Goal: Information Seeking & Learning: Learn about a topic

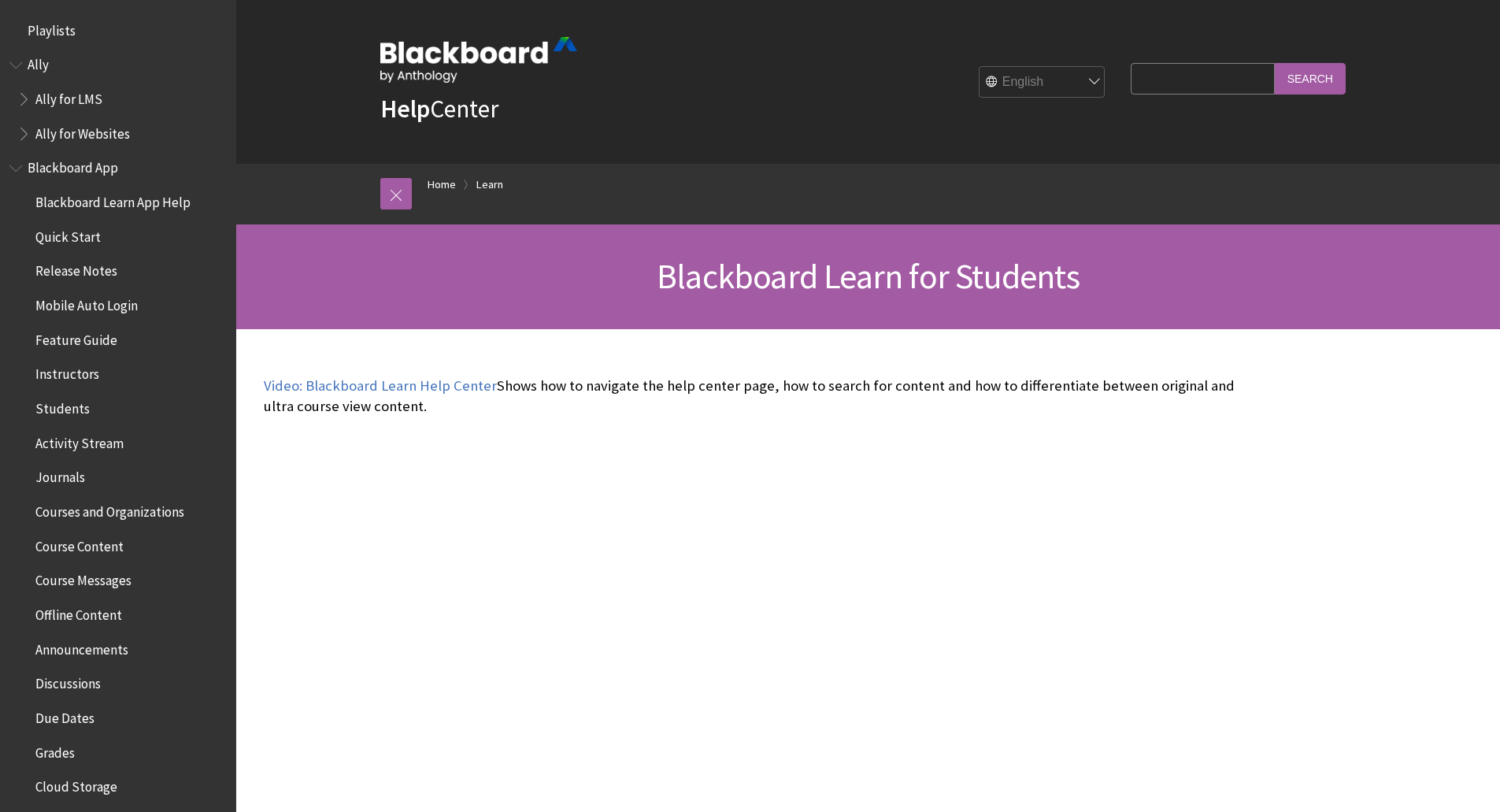
scroll to position [1517, 0]
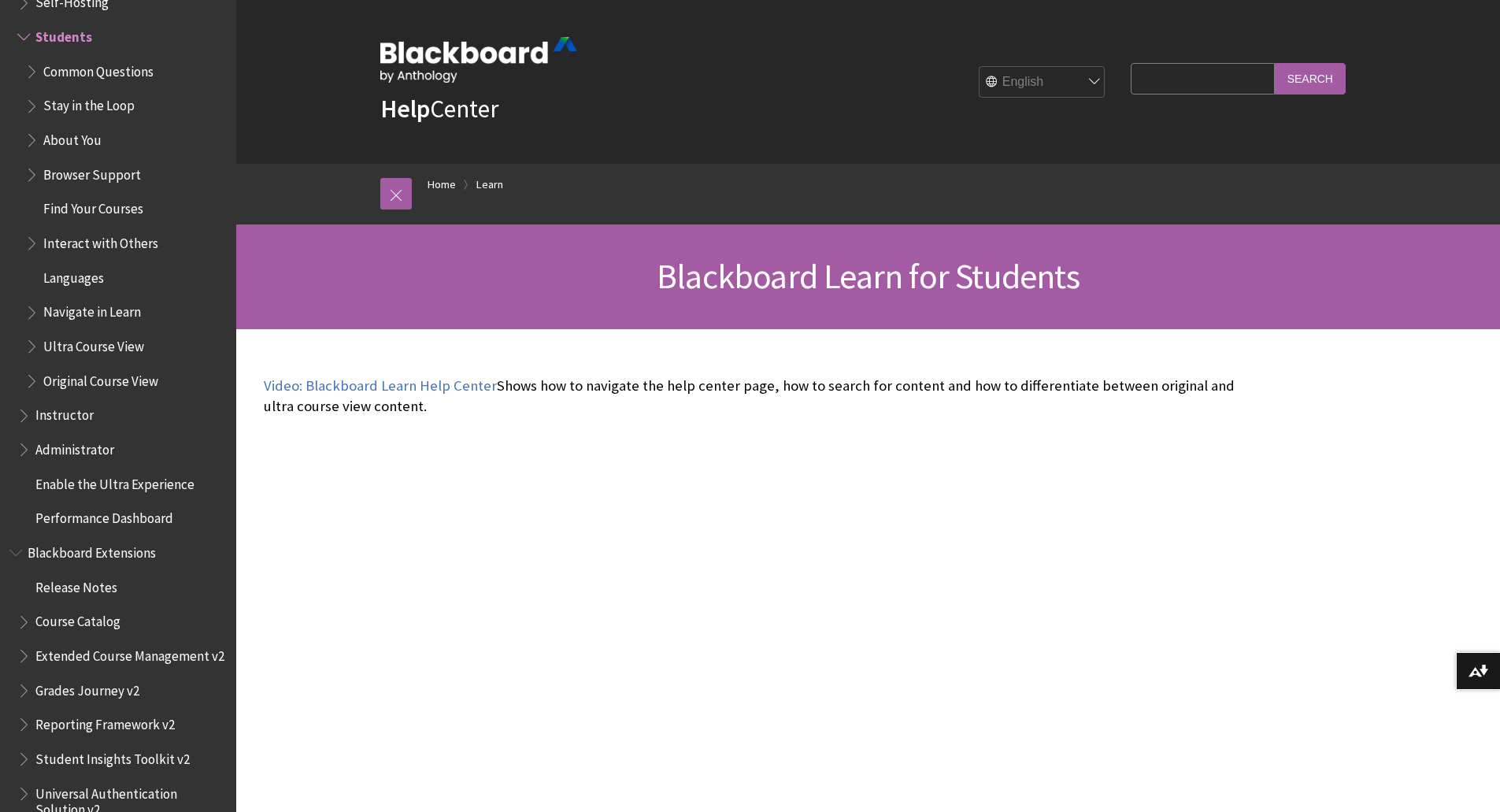
click at [469, 50] on img at bounding box center [478, 60] width 197 height 46
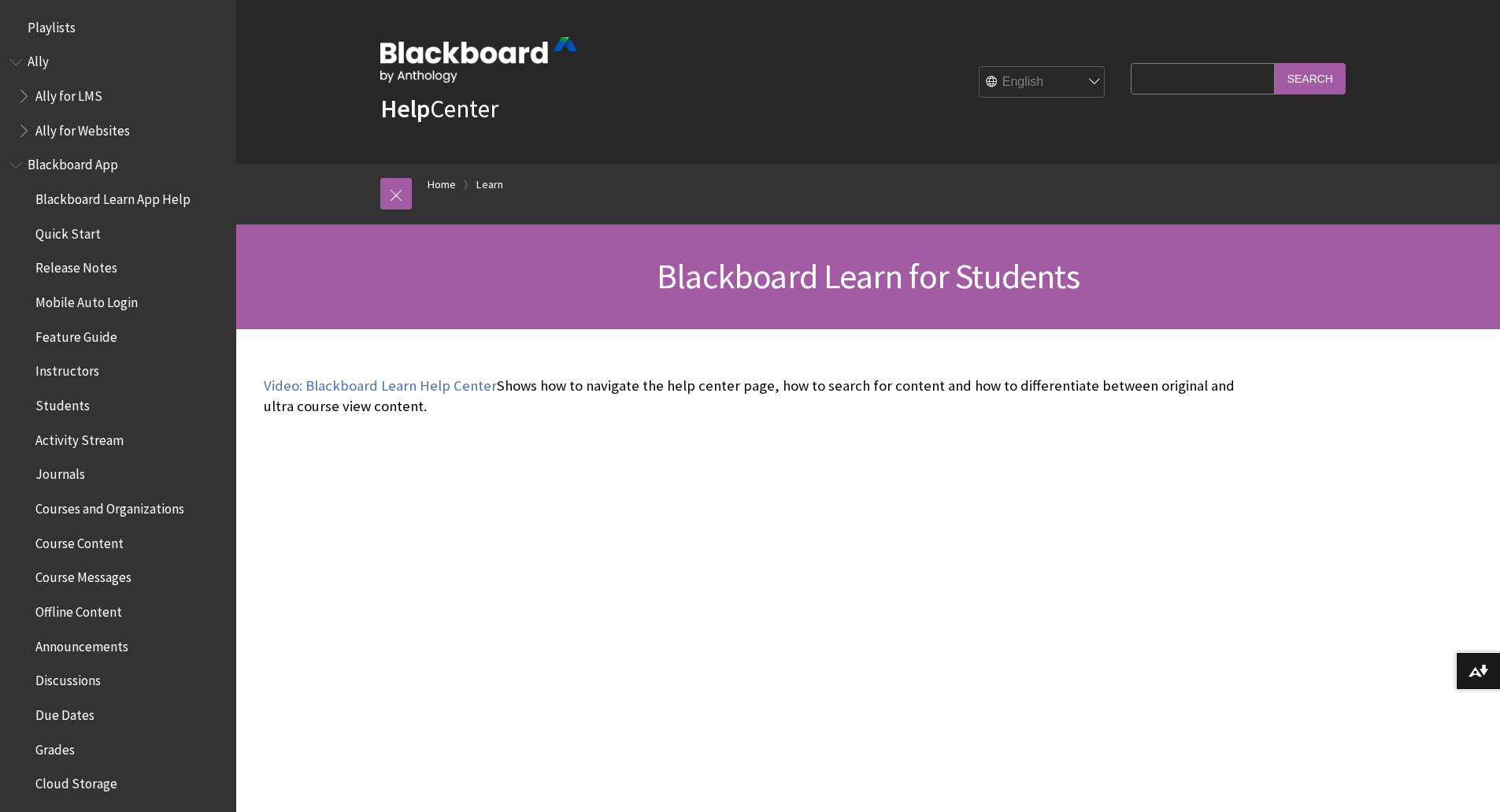
scroll to position [0, 0]
click at [94, 170] on span "Blackboard App" at bounding box center [75, 165] width 94 height 21
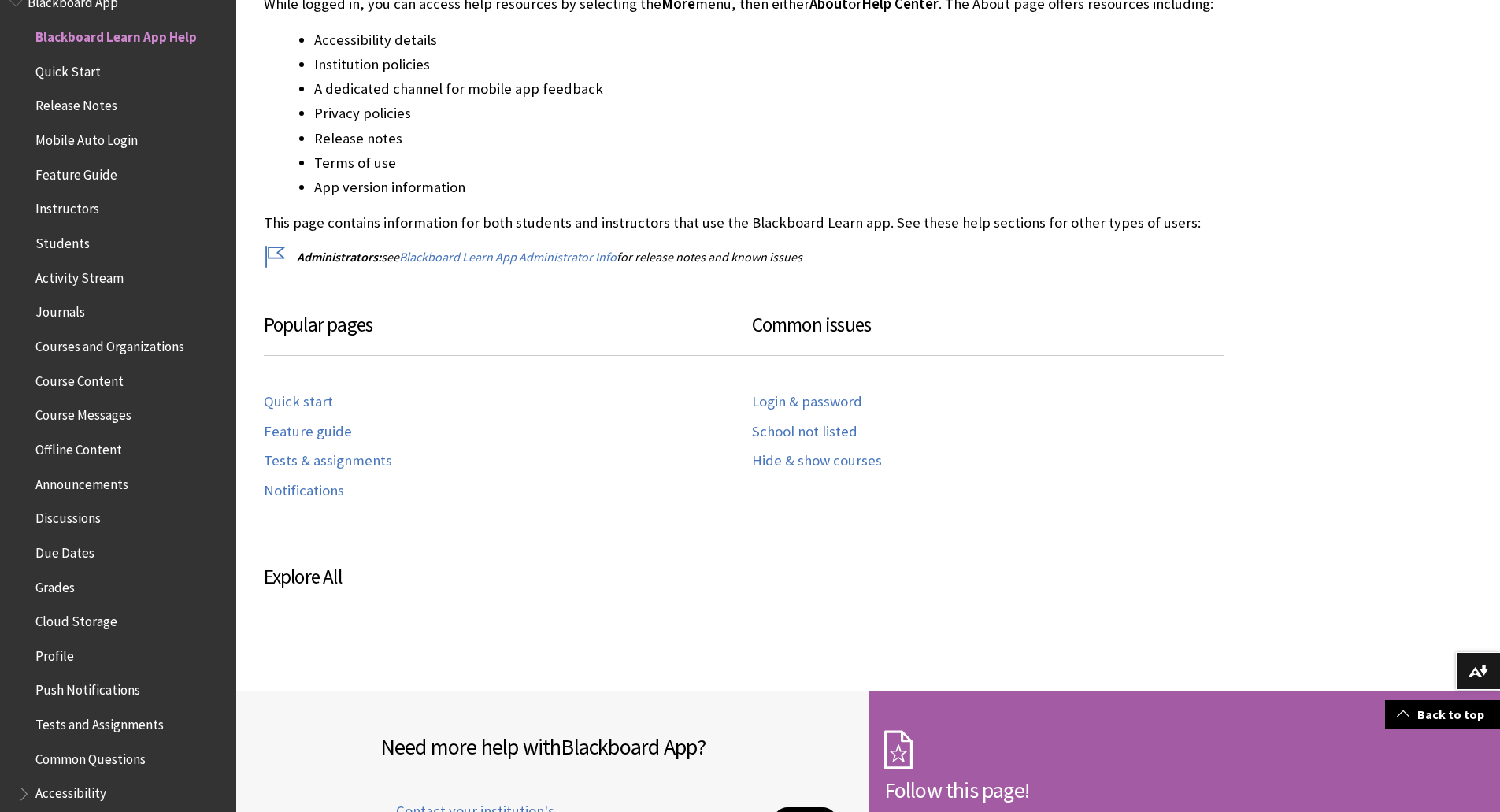
scroll to position [914, 0]
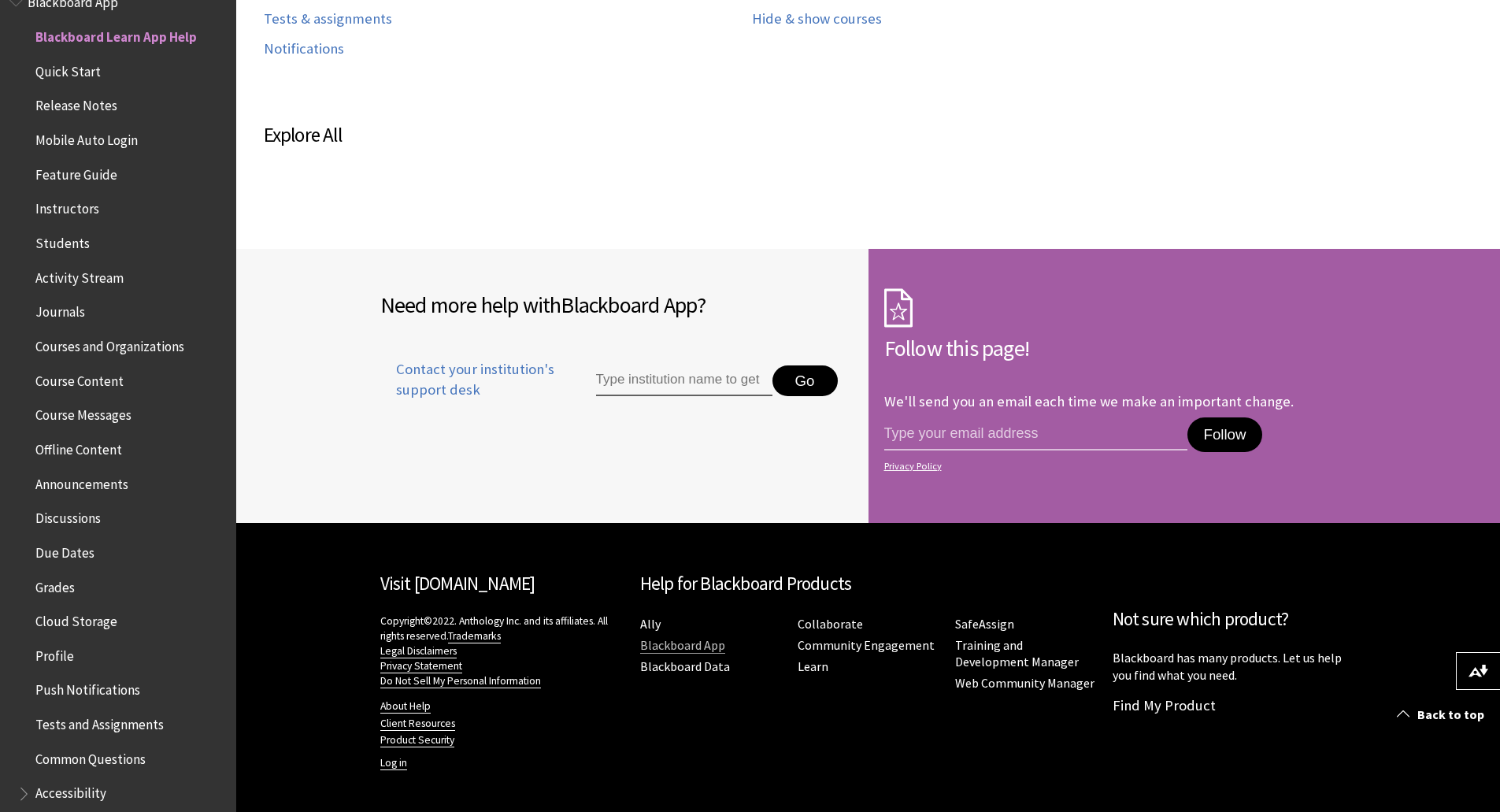
click at [695, 648] on link "Blackboard App" at bounding box center [682, 645] width 85 height 17
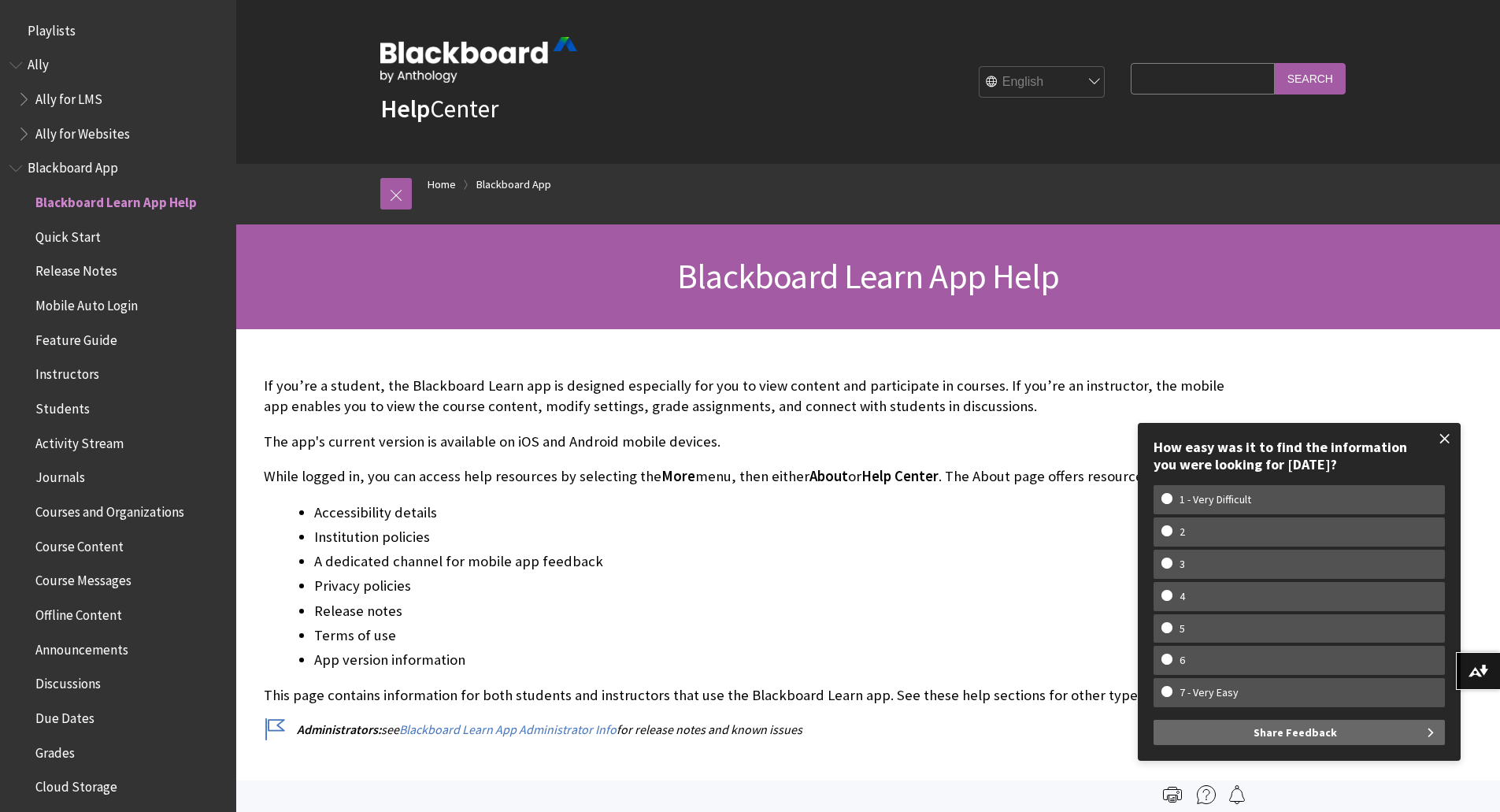
click at [1446, 436] on span at bounding box center [1444, 438] width 33 height 33
